Goal: Information Seeking & Learning: Learn about a topic

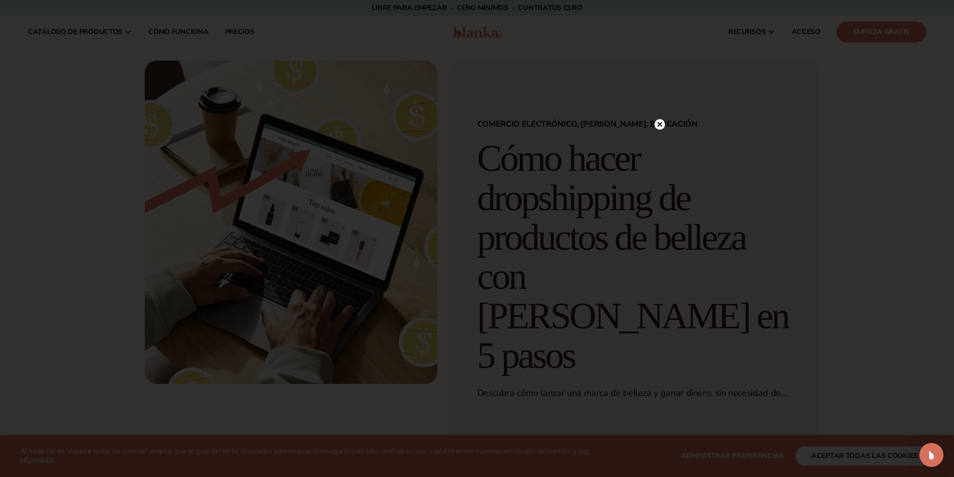
click at [661, 125] on circle at bounding box center [659, 124] width 11 height 11
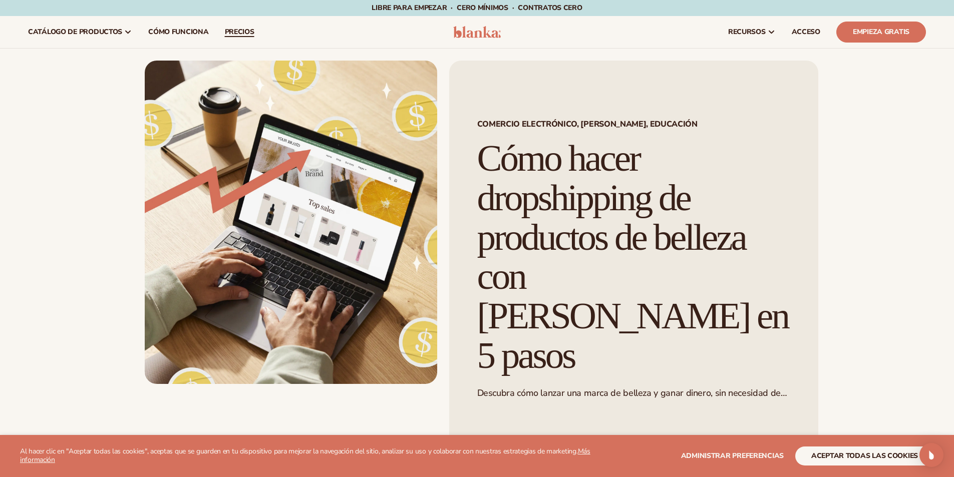
click at [238, 31] on font "precios" at bounding box center [240, 32] width 30 height 10
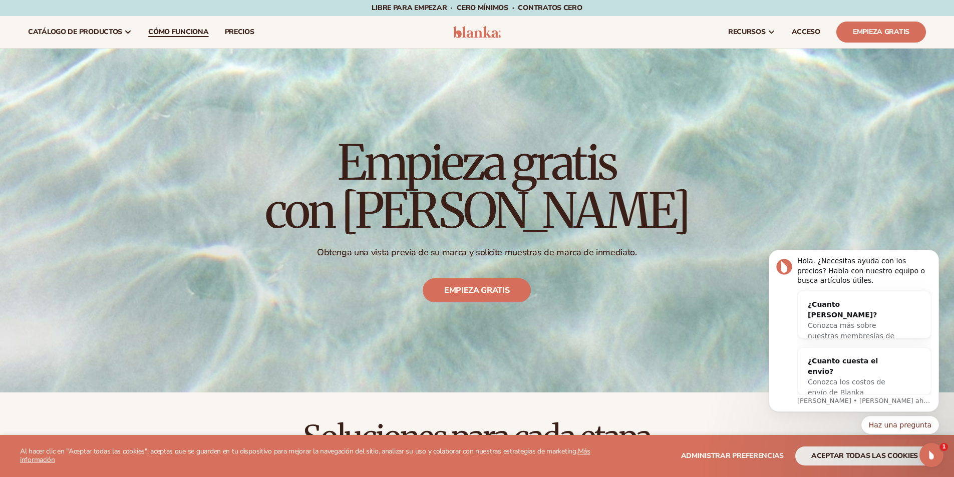
click at [176, 34] on font "Cómo funciona" at bounding box center [178, 32] width 60 height 10
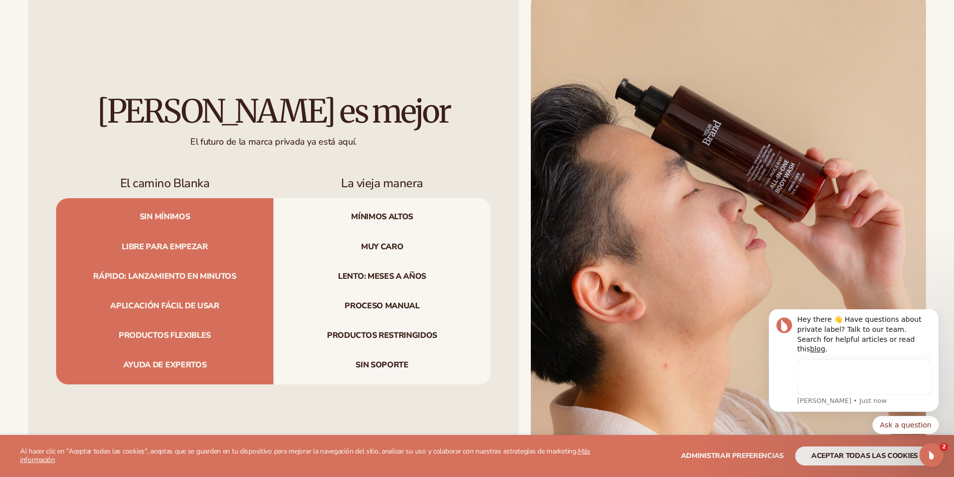
scroll to position [1151, 0]
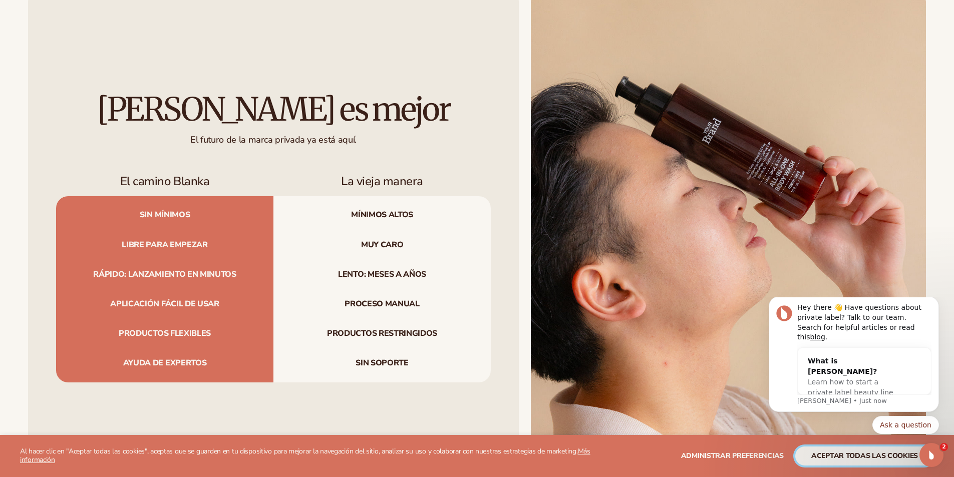
click at [830, 455] on font "aceptar todas las cookies" at bounding box center [864, 456] width 107 height 10
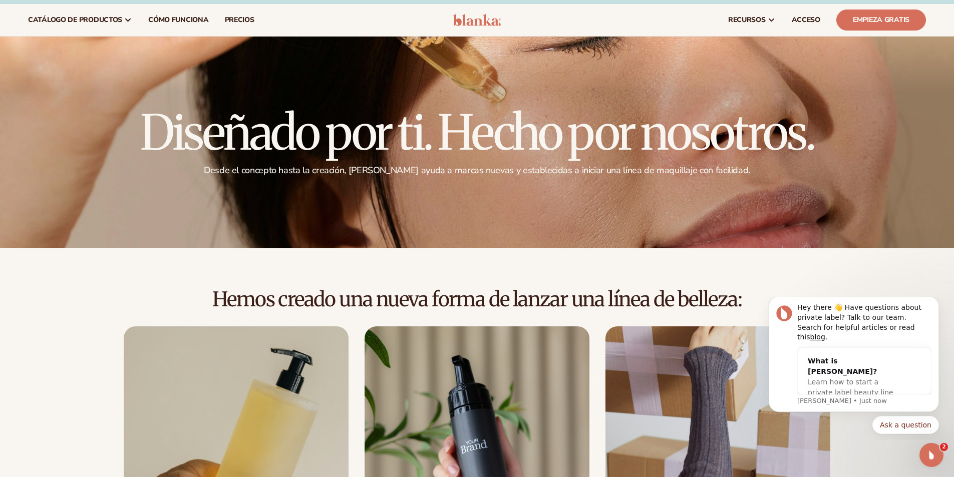
scroll to position [0, 0]
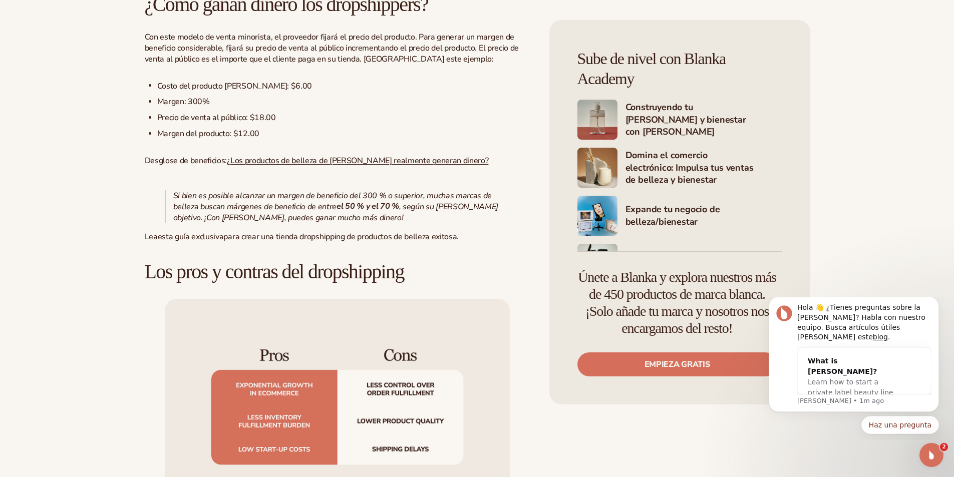
scroll to position [1001, 0]
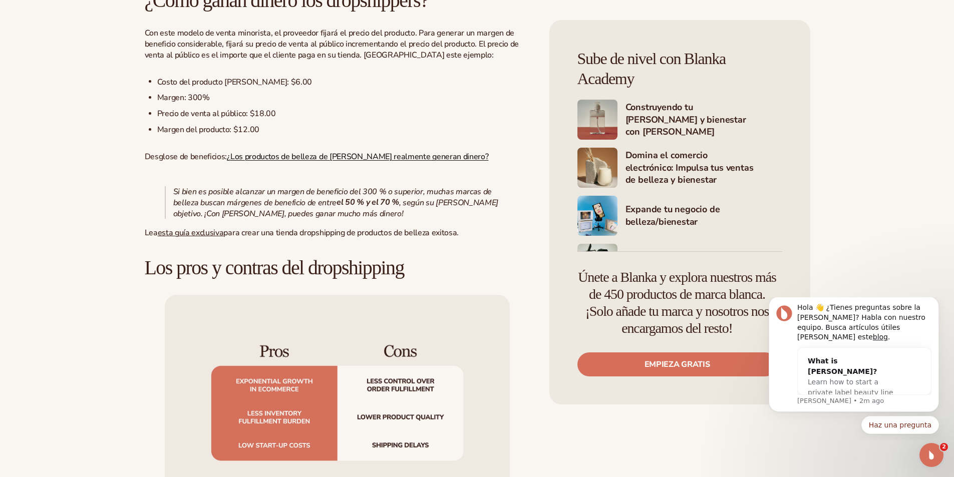
click at [369, 151] on font "¿Los productos de belleza de marca blanca realmente generan dinero?" at bounding box center [357, 156] width 261 height 11
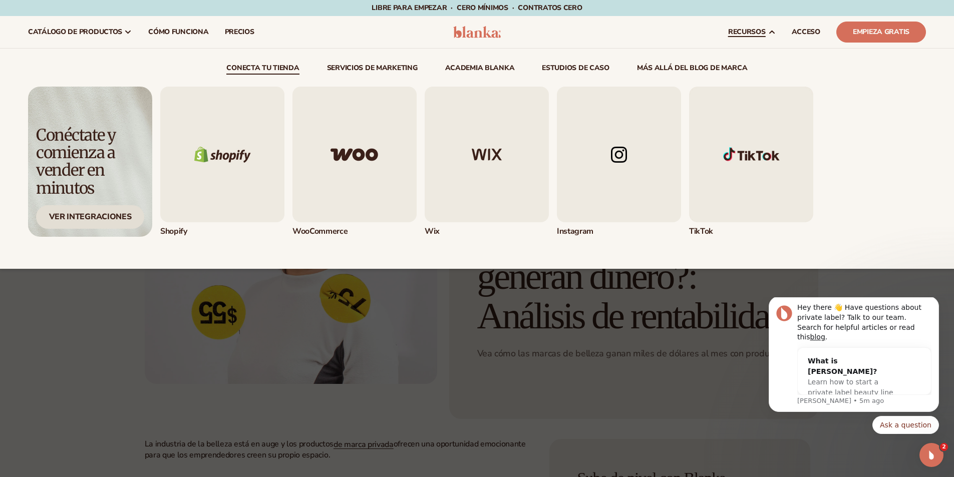
click at [103, 216] on font "Ver integraciones" at bounding box center [90, 216] width 83 height 11
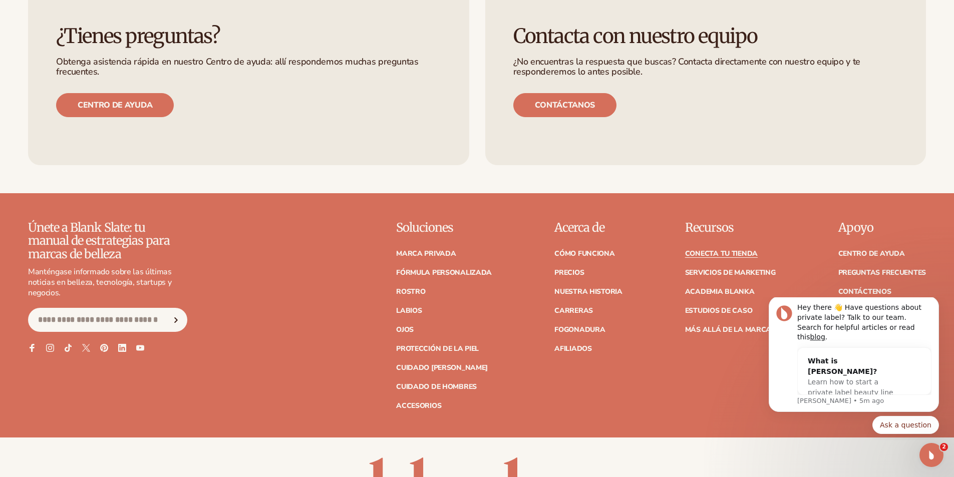
scroll to position [1251, 0]
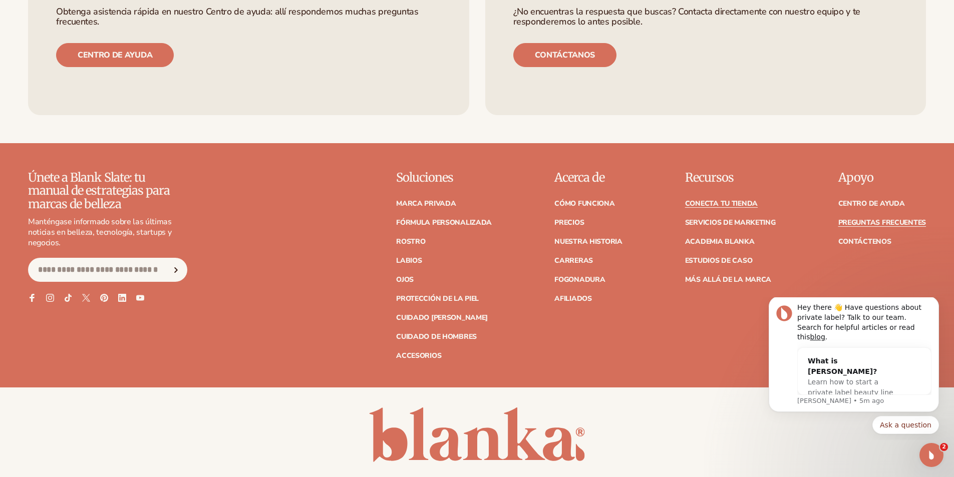
click at [857, 222] on font "Preguntas frecuentes" at bounding box center [882, 223] width 88 height 10
